Goal: Task Accomplishment & Management: Use online tool/utility

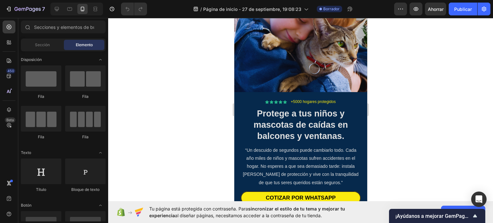
scroll to position [132, 0]
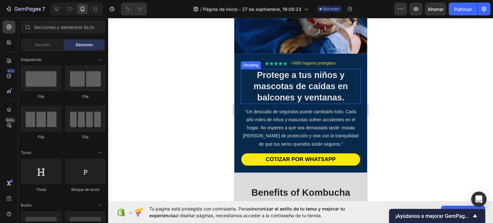
click at [319, 95] on strong "Protege a tus niños y mascotas de caídas en balcones y ventanas." at bounding box center [300, 86] width 94 height 32
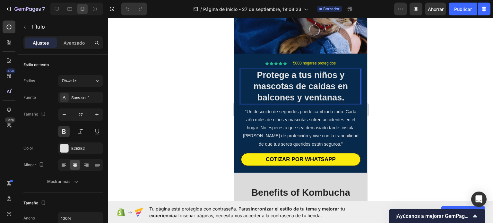
click at [341, 91] on strong "Protege a tus niños y mascotas de caídas en balcones y ventanas." at bounding box center [300, 86] width 94 height 32
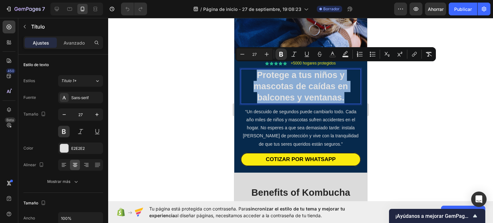
drag, startPoint x: 341, startPoint y: 91, endPoint x: 252, endPoint y: 69, distance: 91.7
click at [252, 70] on p "Protege a tus niños y mascotas de caídas en balcones y ventanas." at bounding box center [300, 87] width 119 height 34
copy strong "Protege a tus niños y mascotas de caídas en balcones y ventanas."
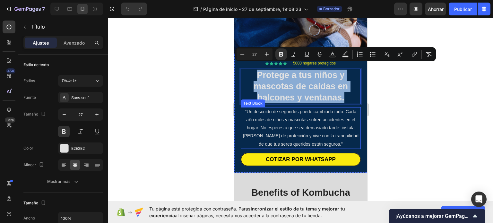
click at [290, 140] on p "“Un descuido de segundos puede cambiarlo todo. Cada año miles de niños y mascot…" at bounding box center [300, 128] width 119 height 40
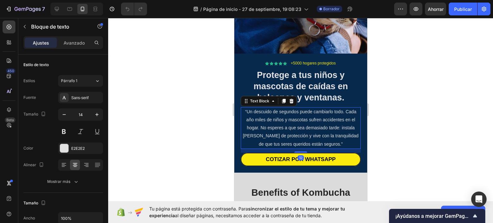
click at [320, 134] on p "“Un descuido de segundos puede cambiarlo todo. Cada año miles de niños y mascot…" at bounding box center [300, 128] width 119 height 40
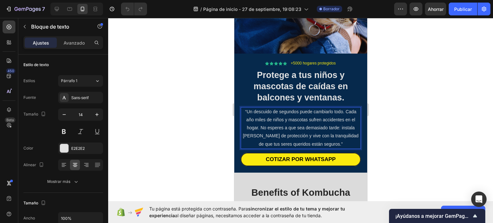
click at [333, 137] on p "“Un descuido de segundos puede cambiarlo todo. Cada año miles de niños y mascot…" at bounding box center [300, 128] width 119 height 40
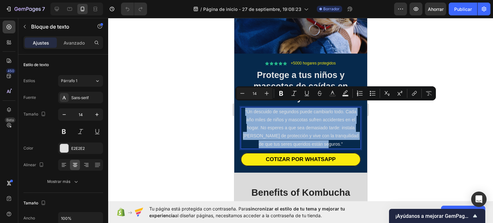
drag, startPoint x: 332, startPoint y: 137, endPoint x: 240, endPoint y: 107, distance: 96.9
click at [240, 107] on div "“Un descuido de segundos puede cambiarlo todo. Cada año miles de niños y mascot…" at bounding box center [300, 128] width 120 height 42
copy p "“Un descuido de segundos puede cambiarlo todo. Cada año miles de niños y mascot…"
